Goal: Task Accomplishment & Management: Use online tool/utility

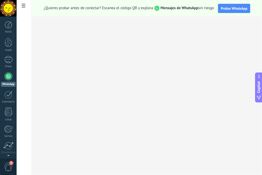
click at [10, 78] on div at bounding box center [8, 76] width 8 height 8
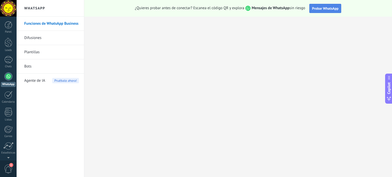
click at [261, 9] on span "Probar WhatsApp" at bounding box center [325, 8] width 27 height 5
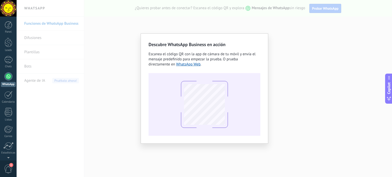
click at [261, 127] on div "Descubre WhatsApp Business en acción Escanea el código QR con la app [PERSON_NA…" at bounding box center [204, 88] width 375 height 177
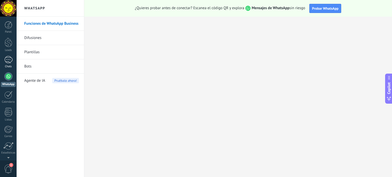
click at [8, 59] on div at bounding box center [8, 59] width 8 height 7
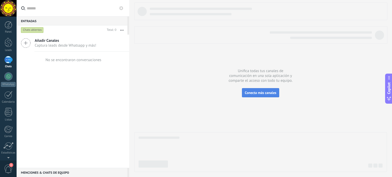
click at [261, 94] on span "Conecta más canales" at bounding box center [259, 93] width 31 height 5
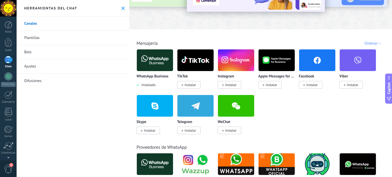
scroll to position [55, 0]
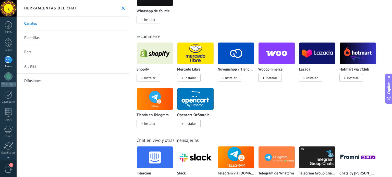
scroll to position [269, 0]
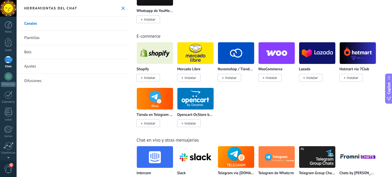
click at [261, 54] on img at bounding box center [276, 53] width 36 height 25
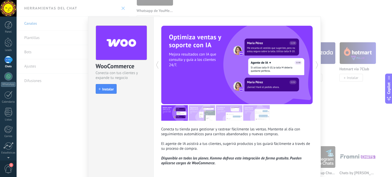
click at [261, 101] on div at bounding box center [275, 65] width 76 height 79
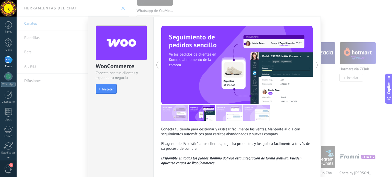
click at [261, 61] on icon at bounding box center [316, 65] width 5 height 10
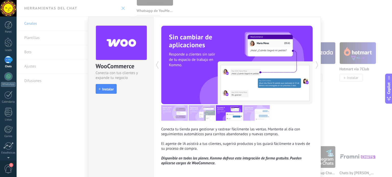
click at [261, 61] on icon at bounding box center [316, 65] width 5 height 10
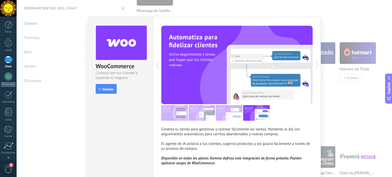
click at [261, 68] on icon at bounding box center [316, 65] width 5 height 10
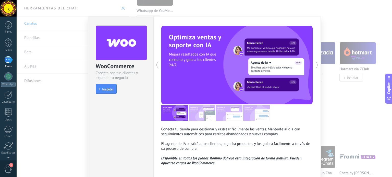
click at [261, 68] on icon at bounding box center [316, 65] width 5 height 10
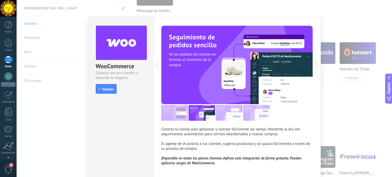
click at [261, 68] on icon at bounding box center [316, 65] width 5 height 10
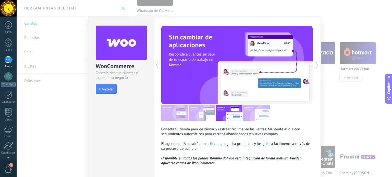
scroll to position [22, 0]
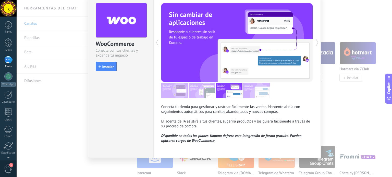
click at [261, 118] on div "WooCommerce Conecta con tus clientes y expande tu negocio install Instalar Cone…" at bounding box center [204, 88] width 375 height 177
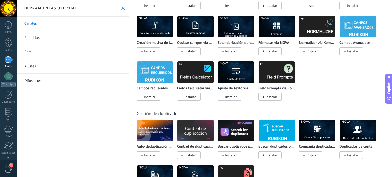
scroll to position [1983, 0]
